Goal: Task Accomplishment & Management: Use online tool/utility

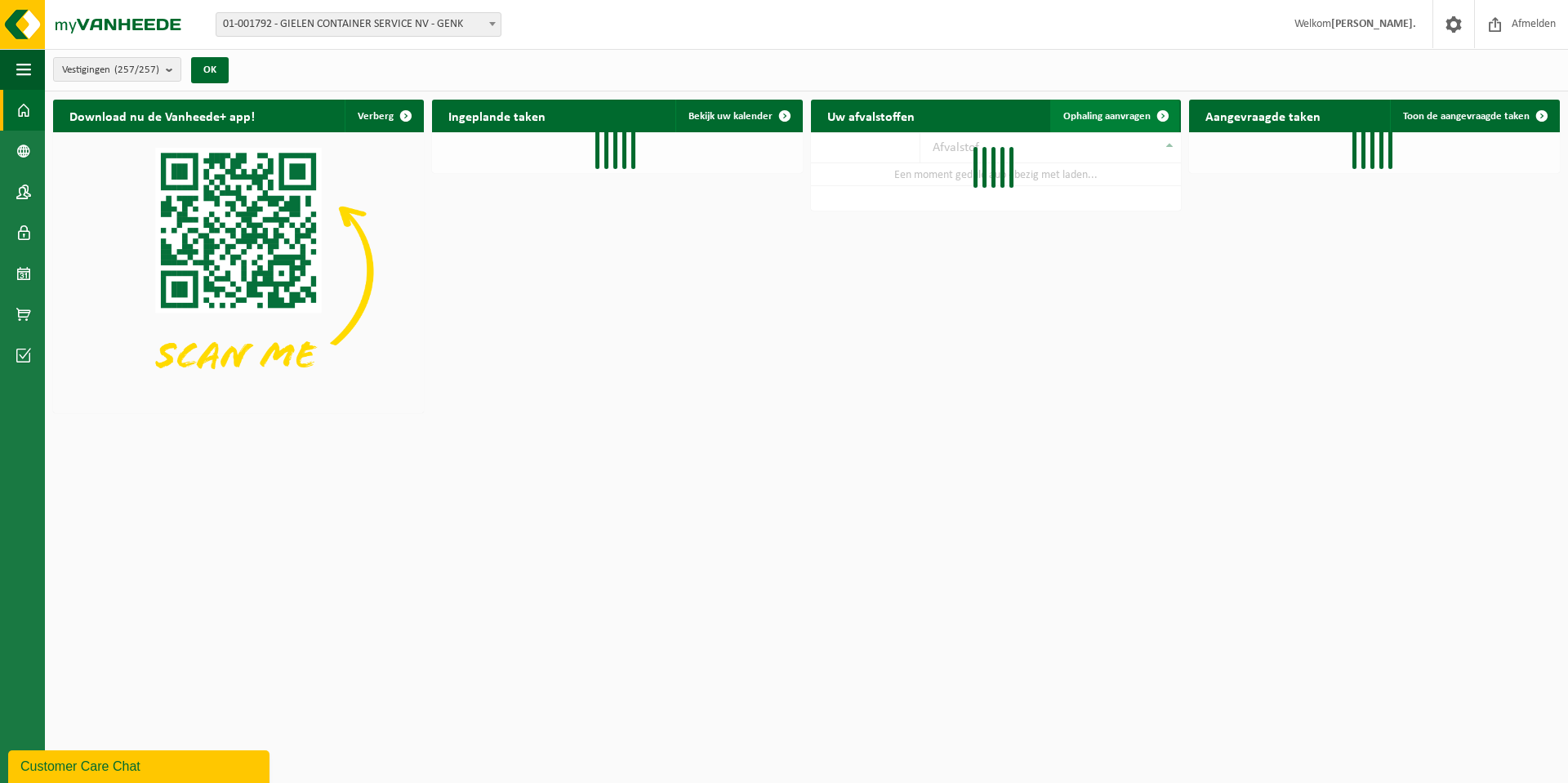
click at [1115, 112] on span "Ophaling aanvragen" at bounding box center [1106, 116] width 88 height 11
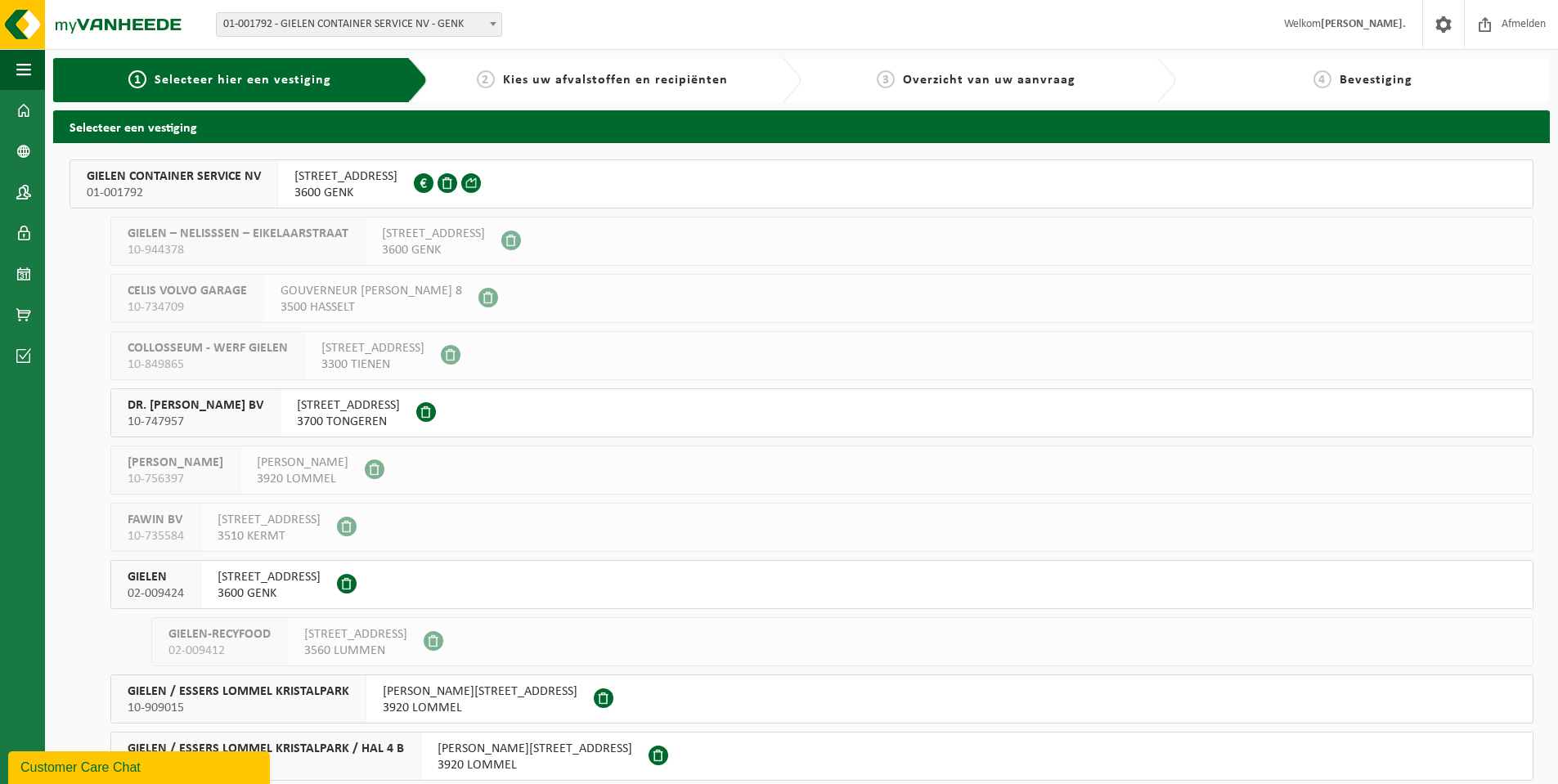
drag, startPoint x: 163, startPoint y: 179, endPoint x: 173, endPoint y: 173, distance: 11.7
click at [166, 177] on span "GIELEN CONTAINER SERVICE NV" at bounding box center [174, 177] width 175 height 16
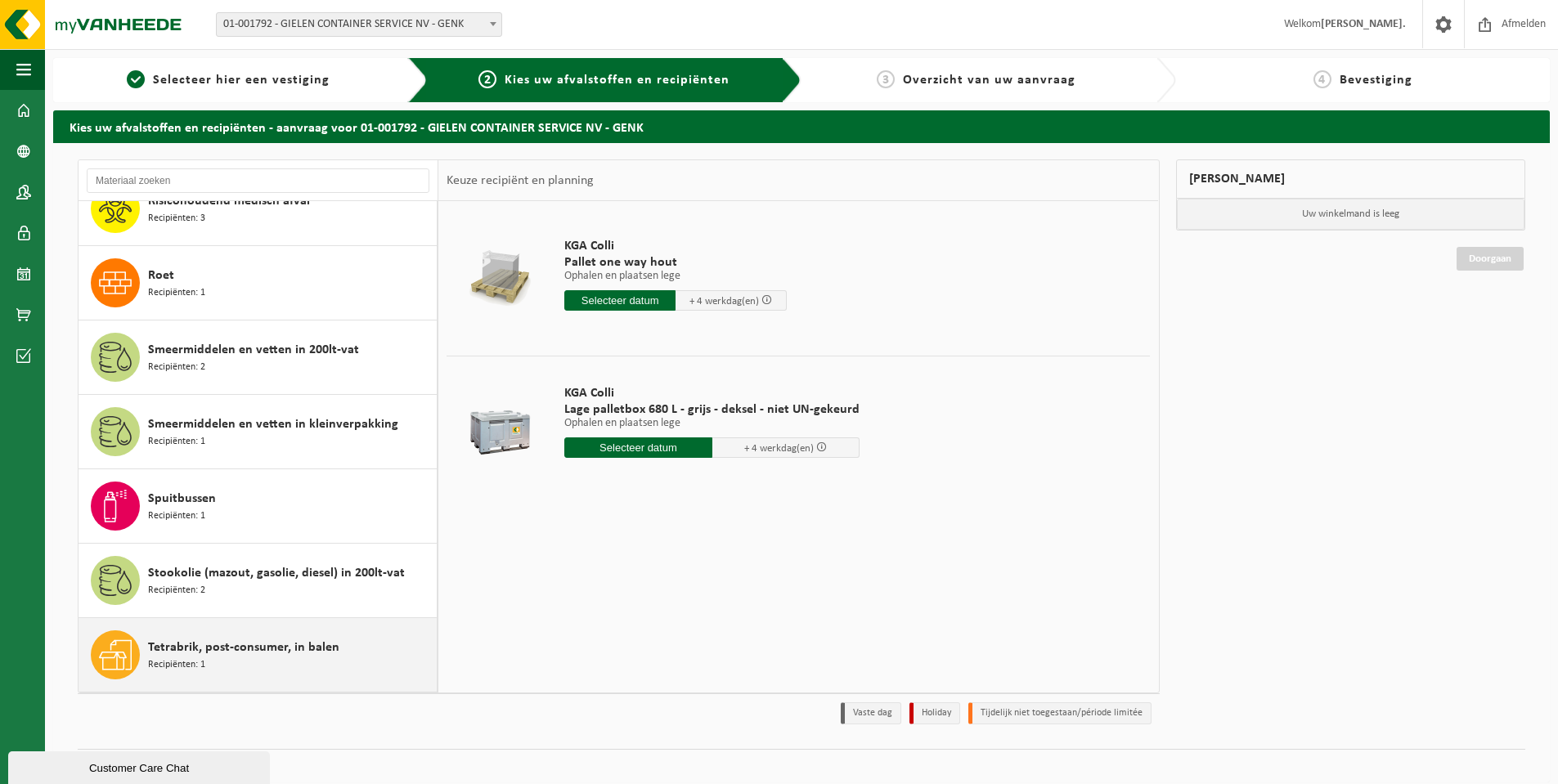
scroll to position [4334, 0]
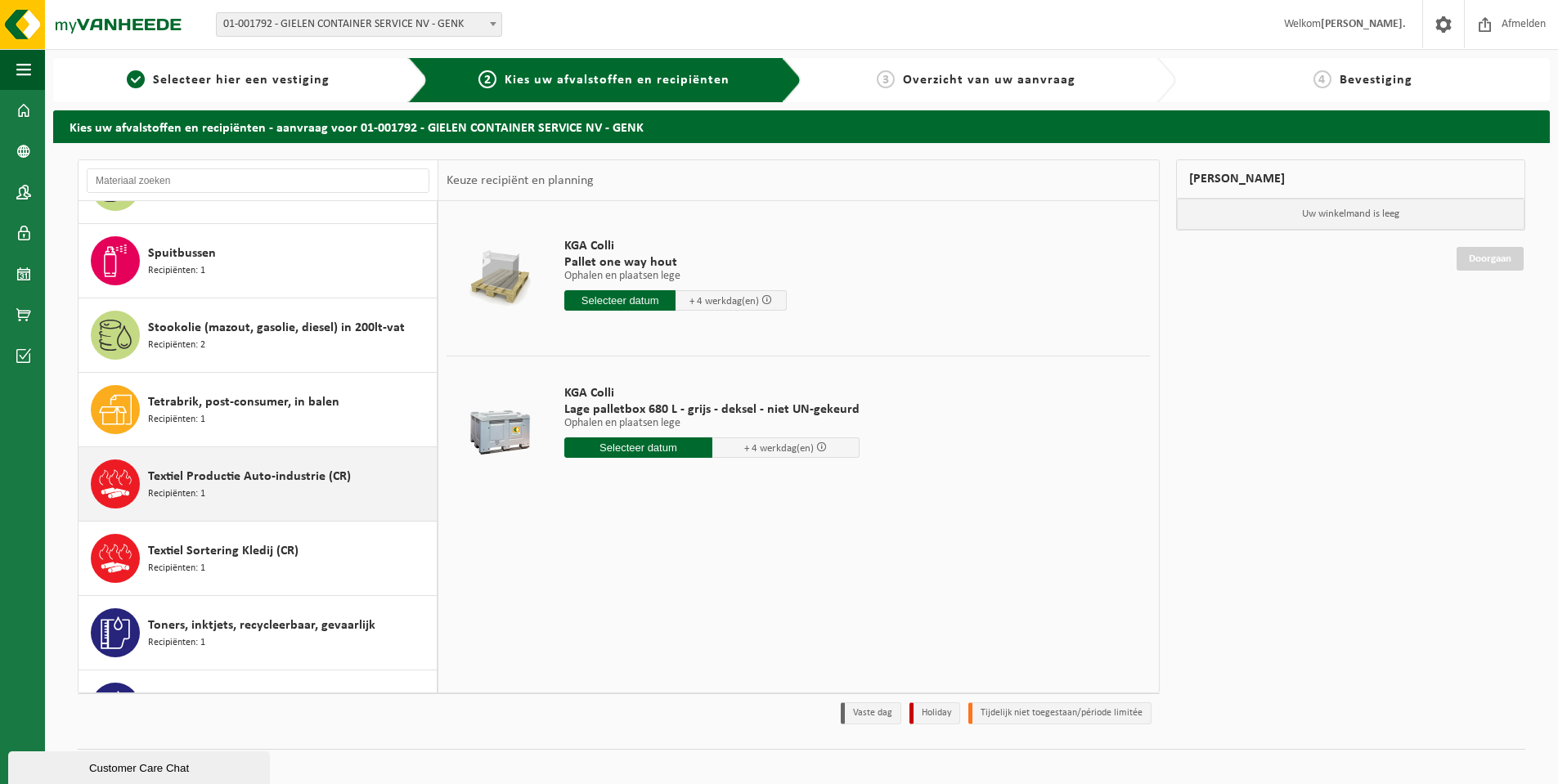
click at [284, 467] on span "Textiel Productie Auto-industrie (CR)" at bounding box center [250, 477] width 203 height 20
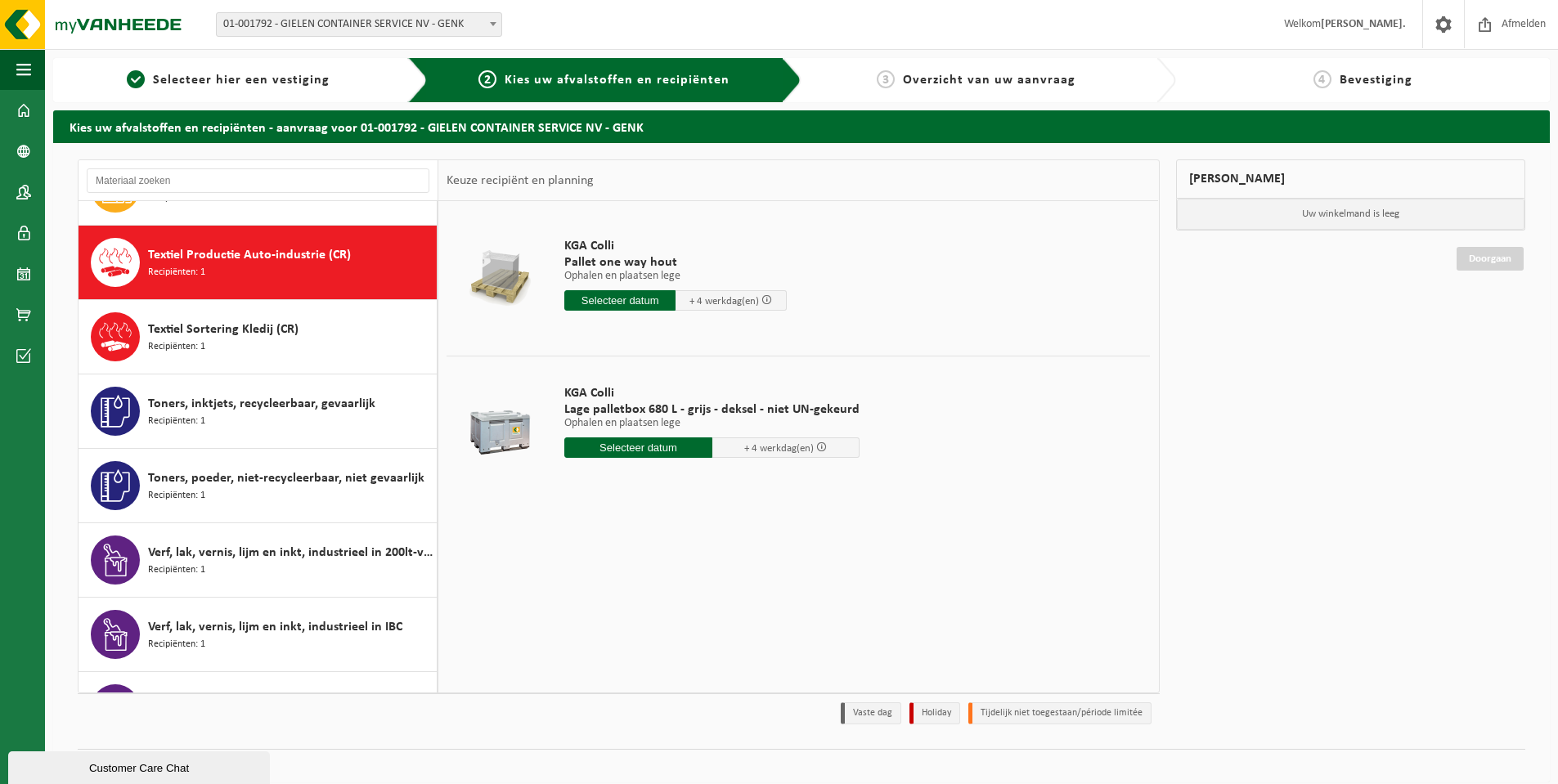
scroll to position [4555, 0]
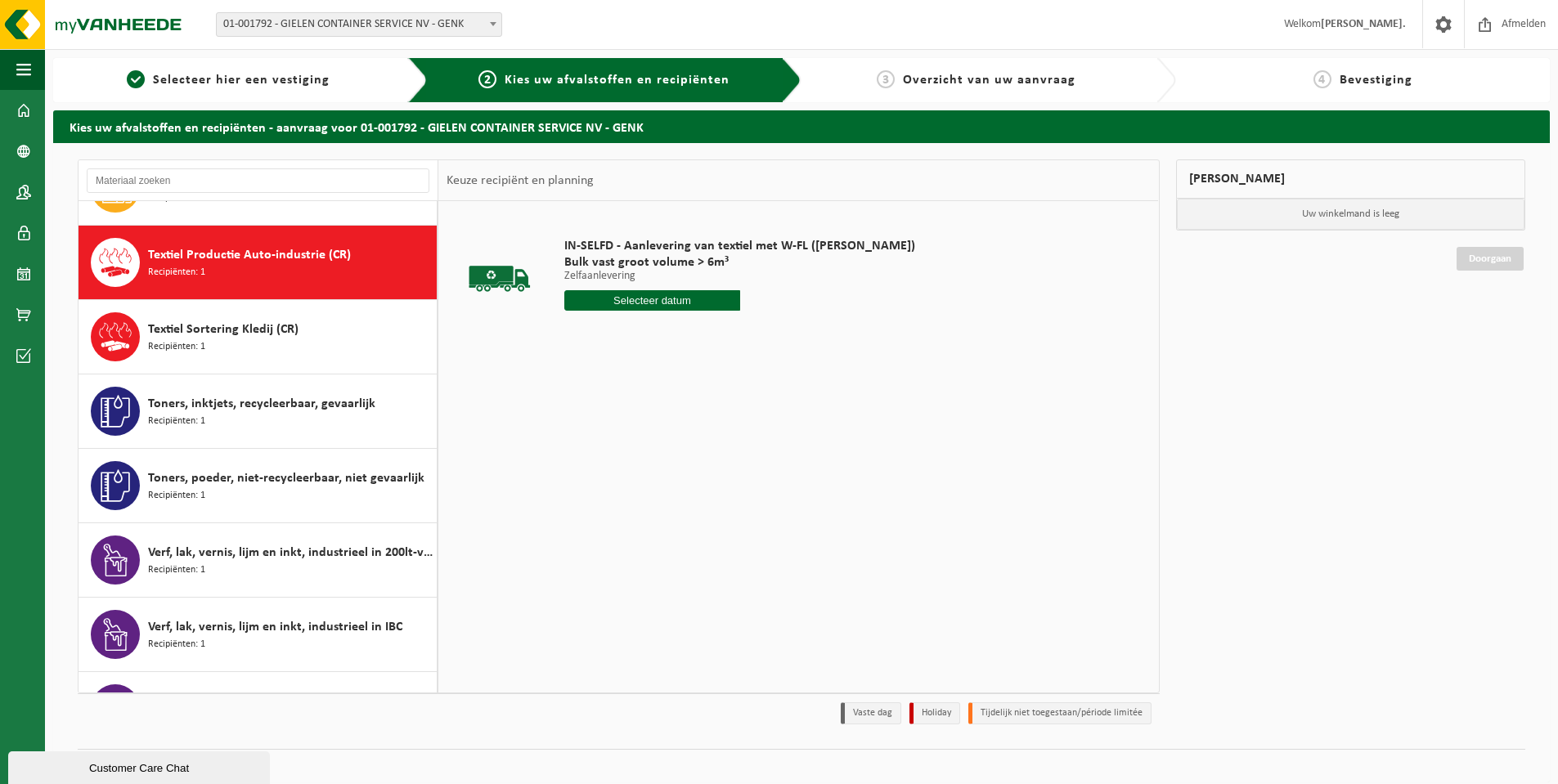
click at [672, 299] on input "text" at bounding box center [652, 300] width 176 height 20
click at [692, 416] on div "12" at bounding box center [694, 419] width 29 height 26
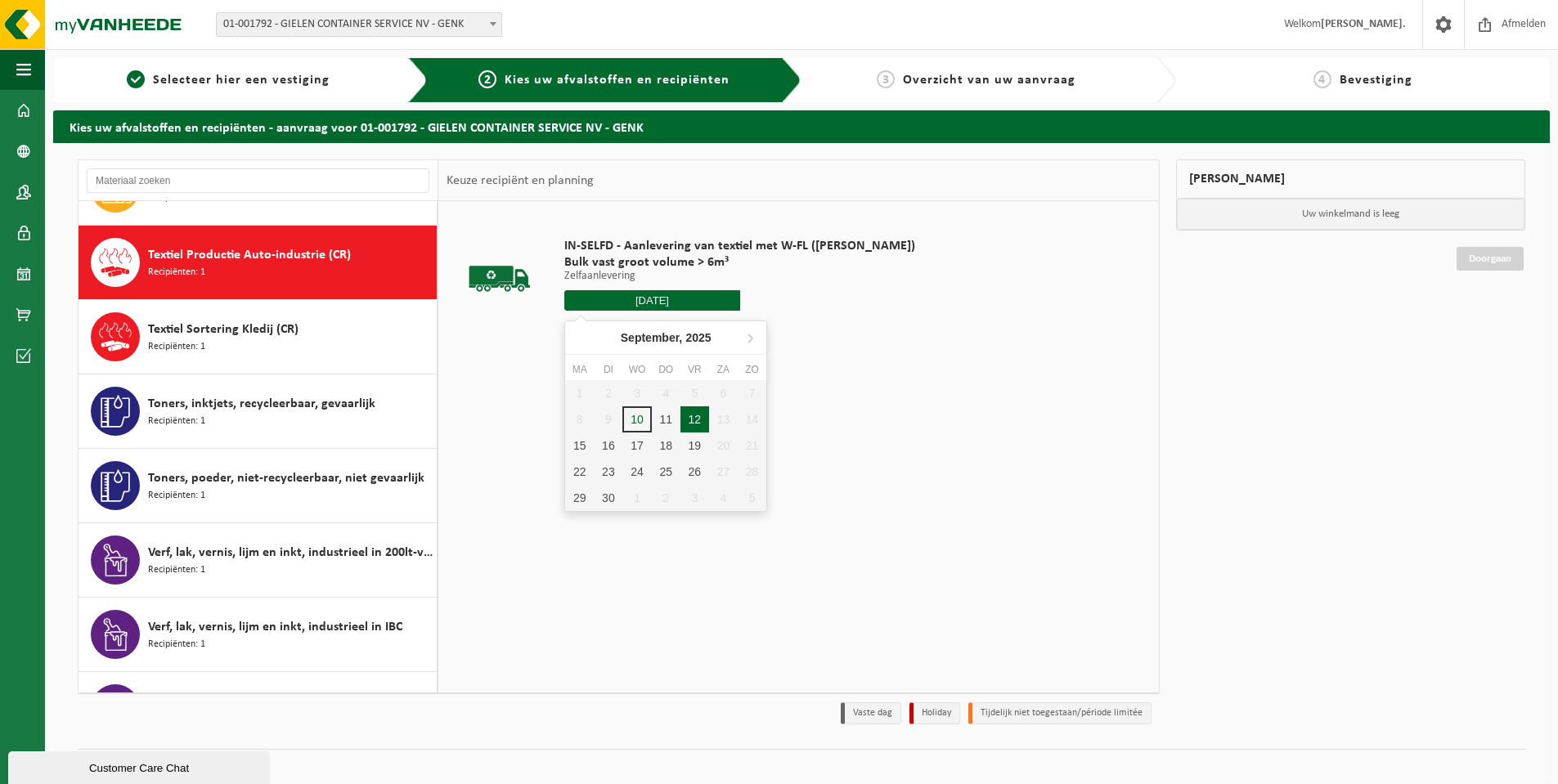
type input "Van 2025-09-12"
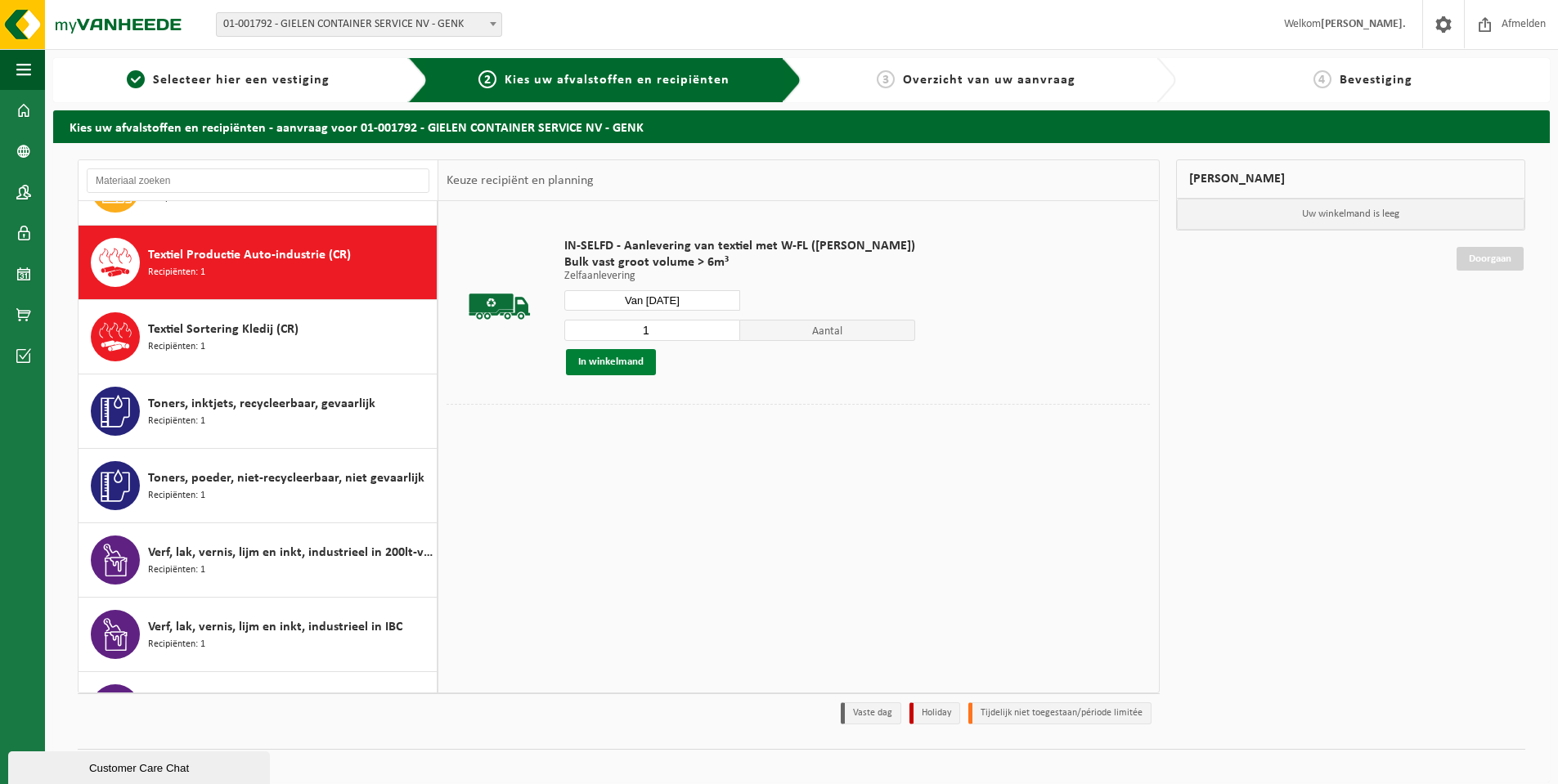
click at [619, 362] on button "In winkelmand" at bounding box center [611, 362] width 90 height 26
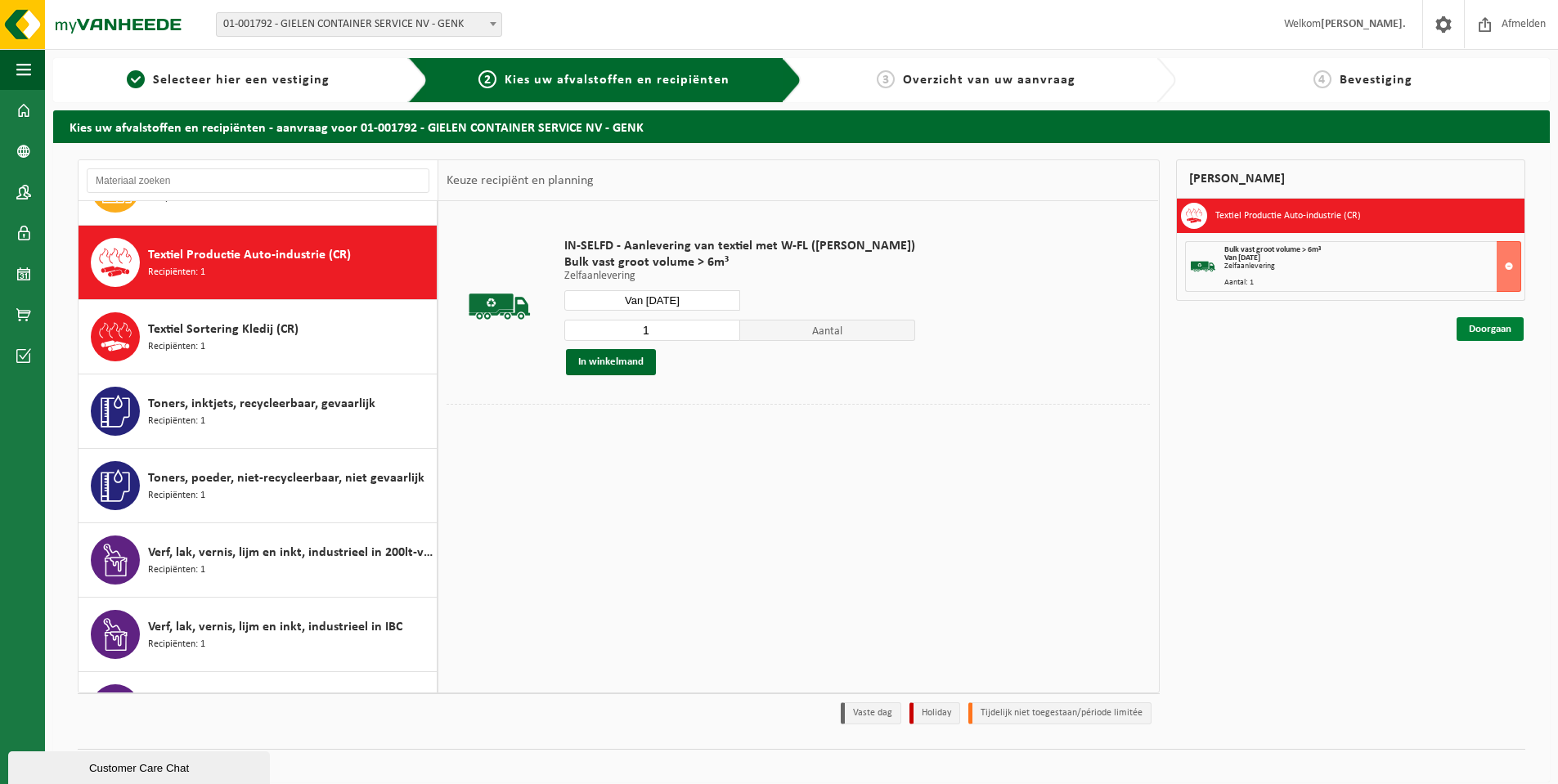
click at [1517, 333] on link "Doorgaan" at bounding box center [1491, 329] width 67 height 24
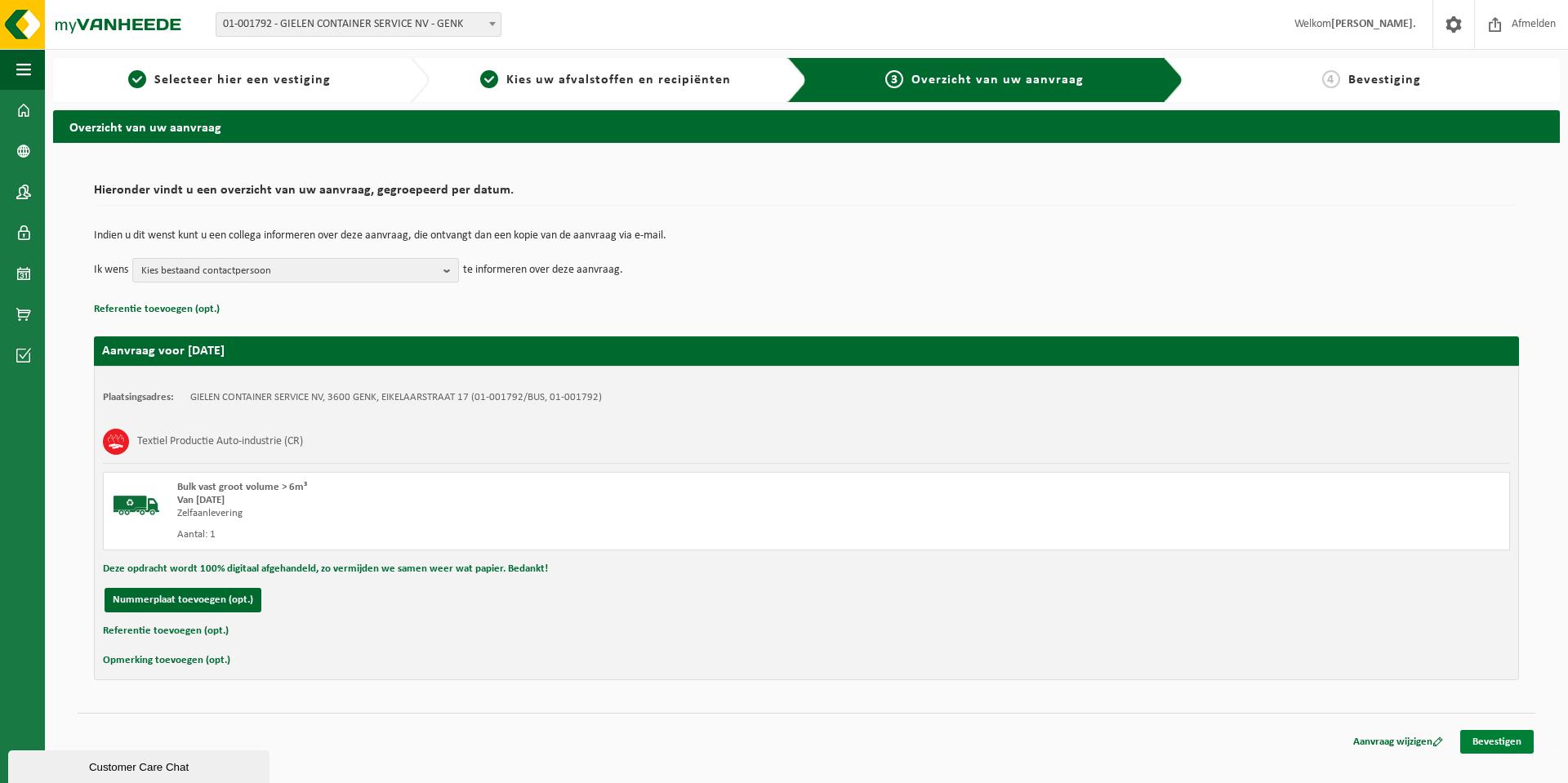
click at [1487, 736] on link "Bevestigen" at bounding box center [1498, 741] width 74 height 24
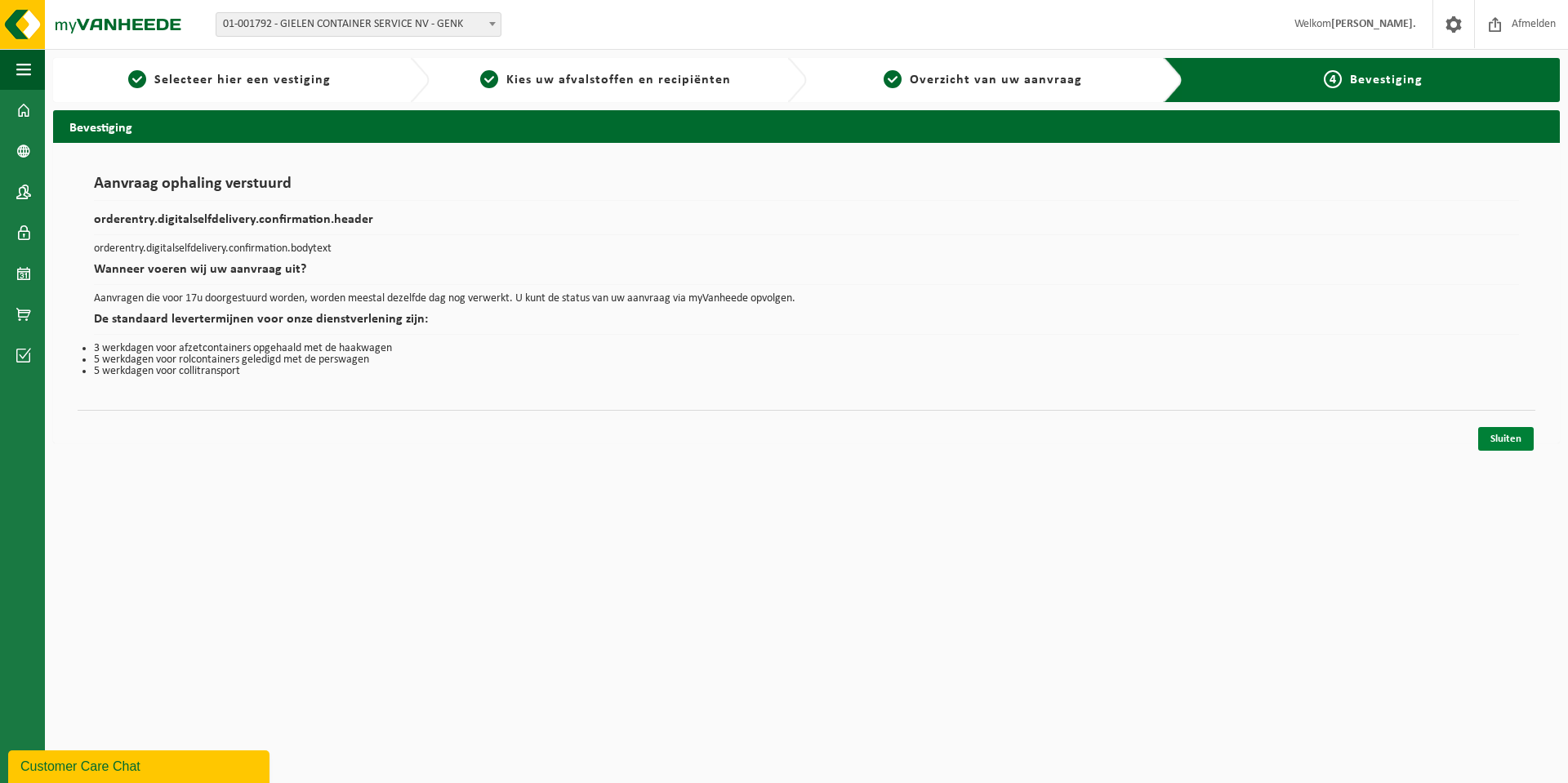
click at [1513, 443] on link "Sluiten" at bounding box center [1506, 439] width 56 height 24
